Goal: Task Accomplishment & Management: Complete application form

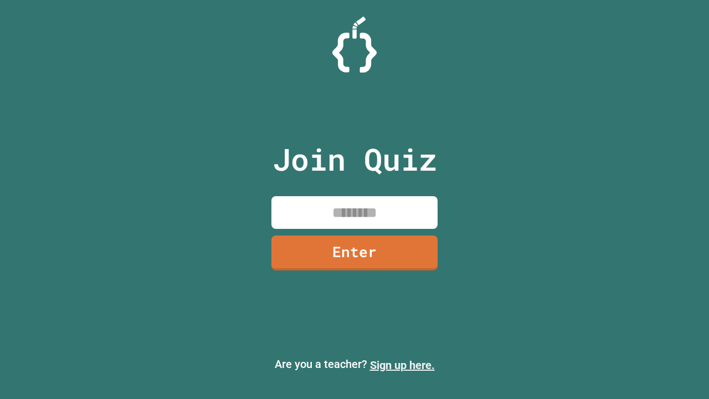
click at [402, 365] on link "Sign up here." at bounding box center [402, 364] width 65 height 13
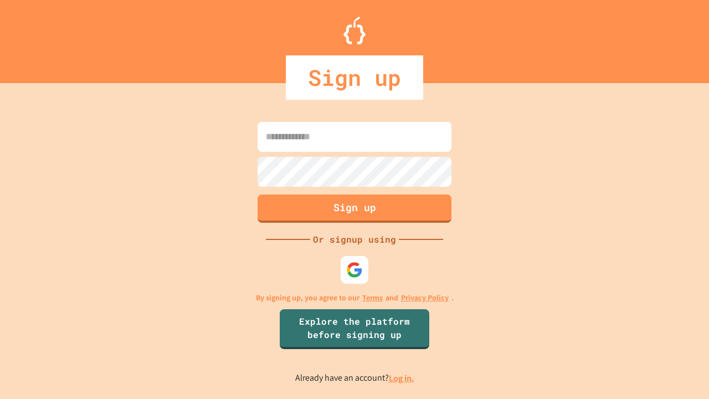
click at [402, 378] on link "Log in." at bounding box center [401, 378] width 25 height 12
